Goal: Find specific page/section: Find specific page/section

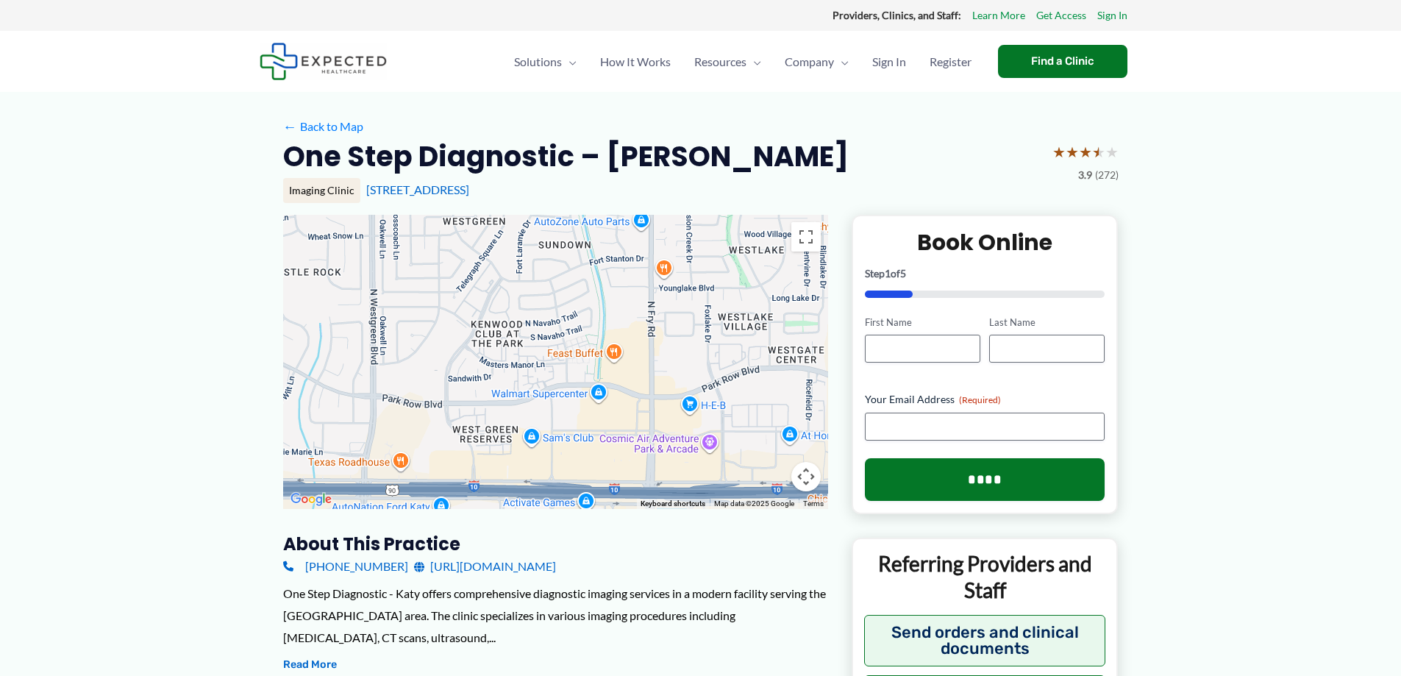
drag, startPoint x: 444, startPoint y: 407, endPoint x: 753, endPoint y: 398, distance: 309.1
click at [753, 398] on div at bounding box center [555, 362] width 545 height 294
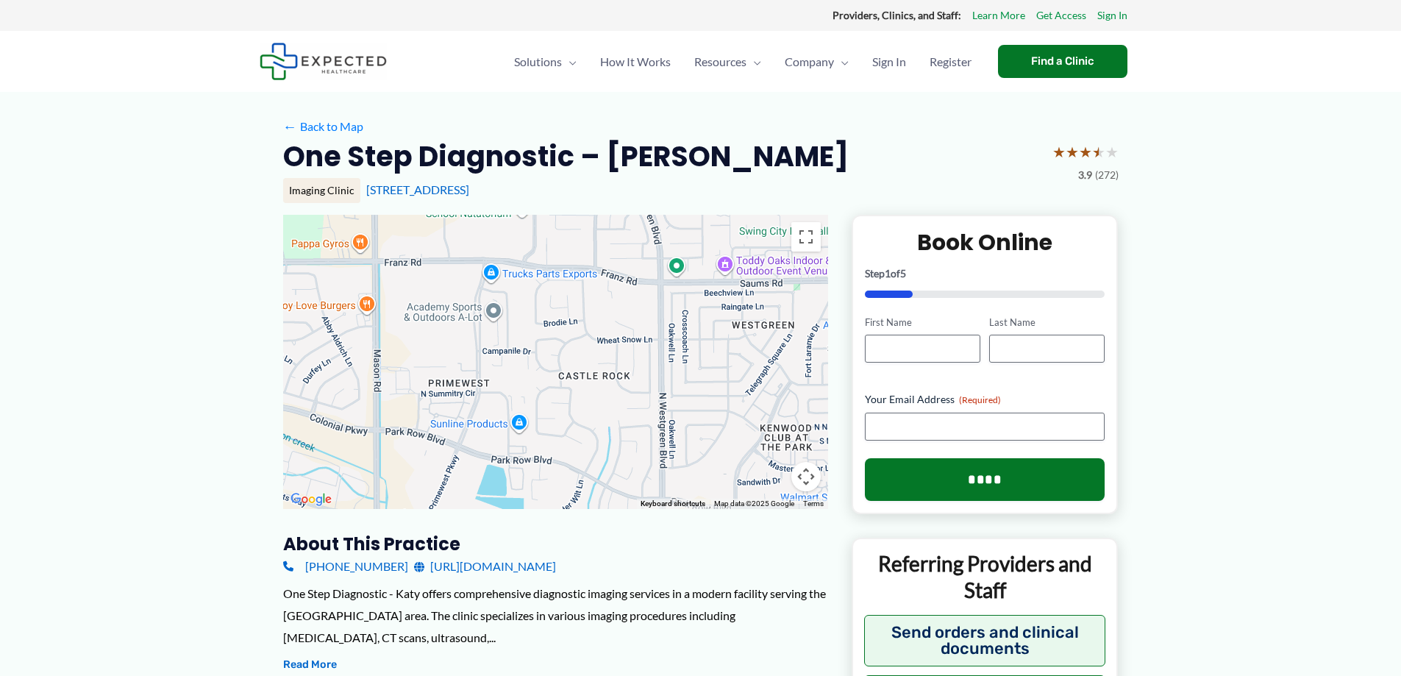
drag, startPoint x: 416, startPoint y: 374, endPoint x: 630, endPoint y: 438, distance: 223.2
click at [704, 473] on div at bounding box center [555, 362] width 545 height 294
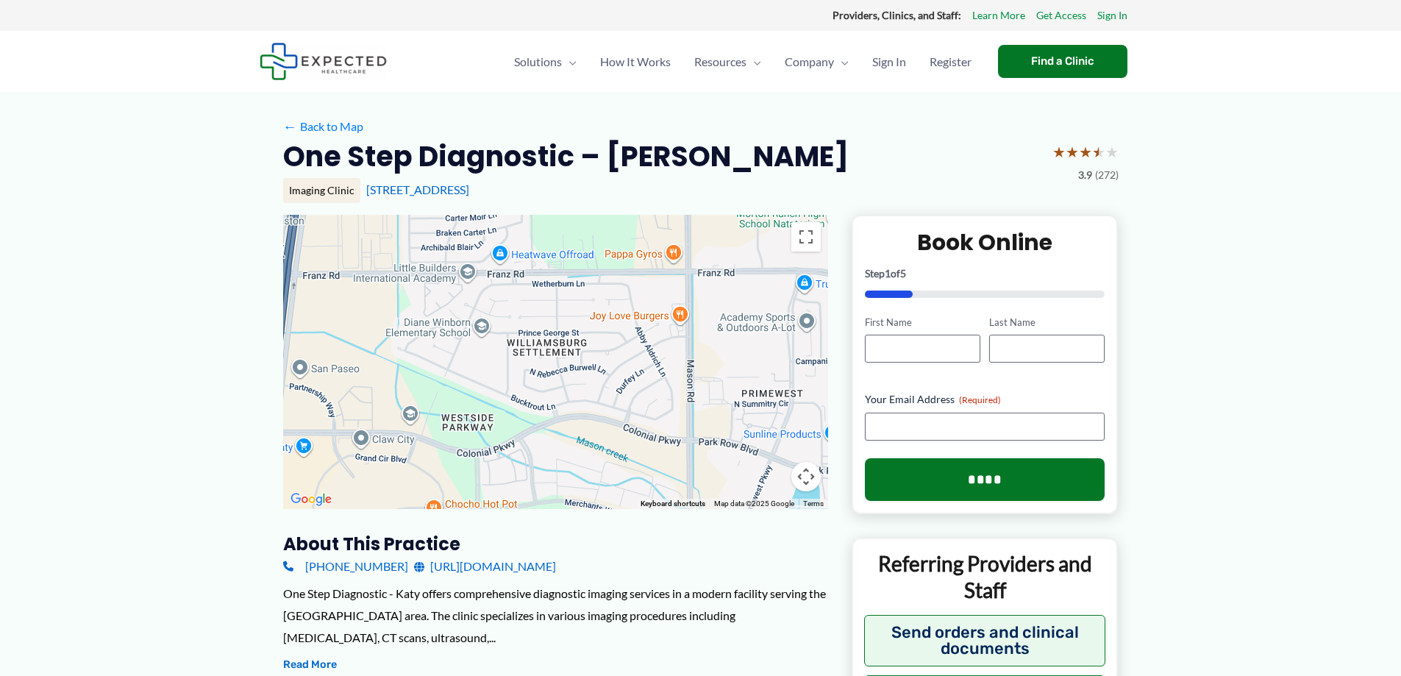
drag, startPoint x: 417, startPoint y: 428, endPoint x: 738, endPoint y: 439, distance: 320.9
click at [738, 439] on div at bounding box center [555, 362] width 545 height 294
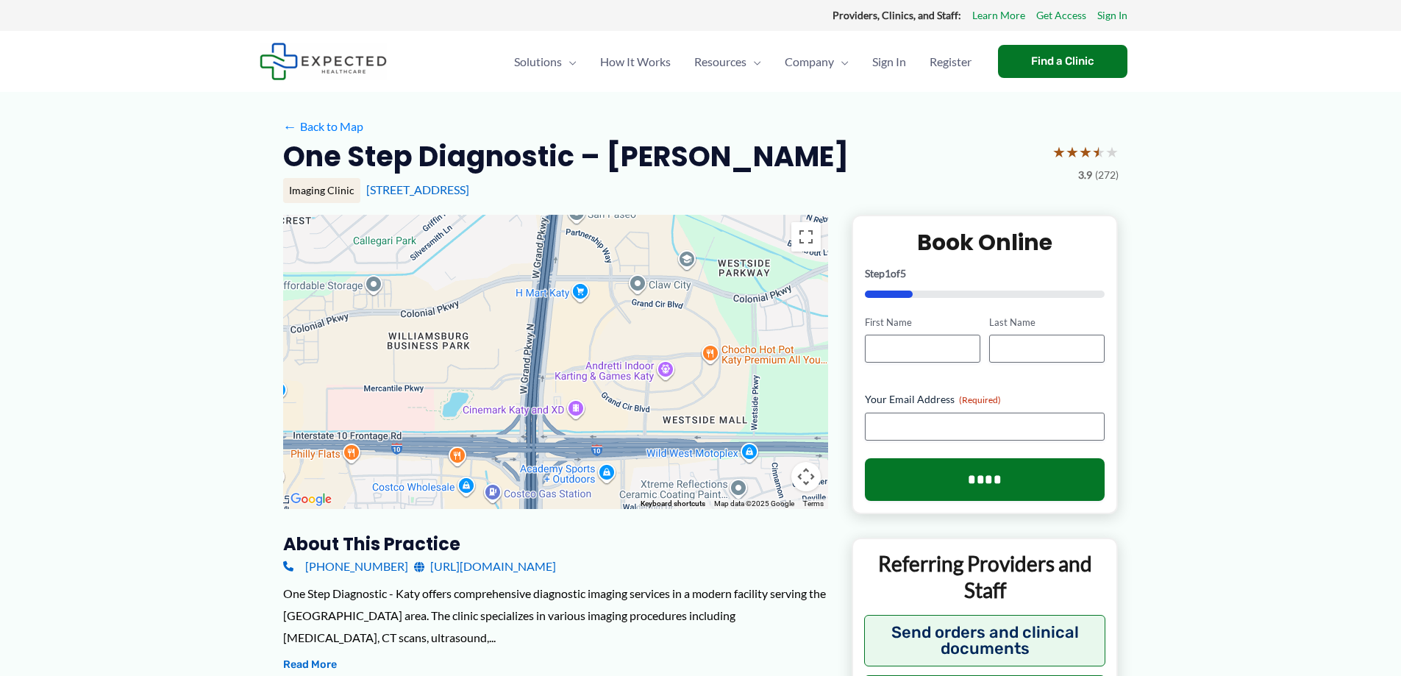
drag, startPoint x: 377, startPoint y: 418, endPoint x: 657, endPoint y: 263, distance: 319.3
click at [657, 263] on div at bounding box center [555, 362] width 545 height 294
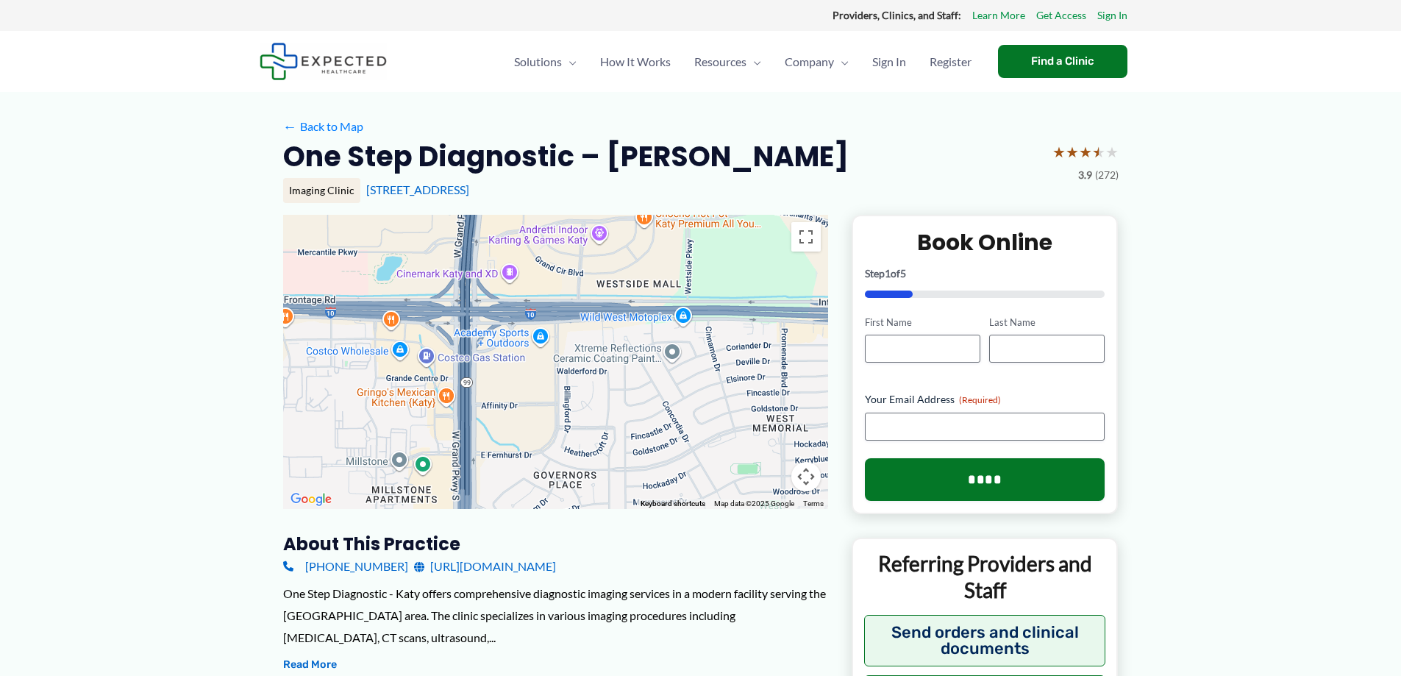
drag, startPoint x: 656, startPoint y: 386, endPoint x: 587, endPoint y: 260, distance: 143.5
click at [587, 260] on div at bounding box center [555, 362] width 545 height 294
